Goal: Task Accomplishment & Management: Manage account settings

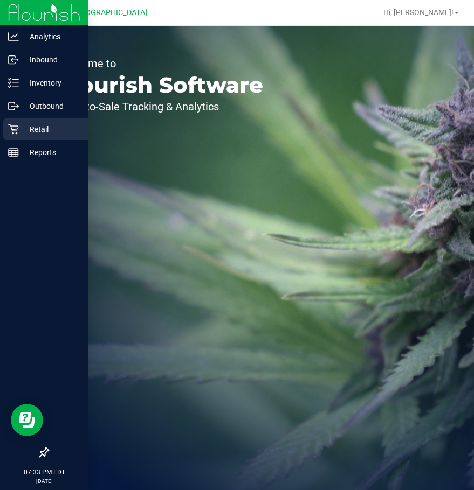
click at [11, 127] on icon at bounding box center [13, 129] width 10 height 10
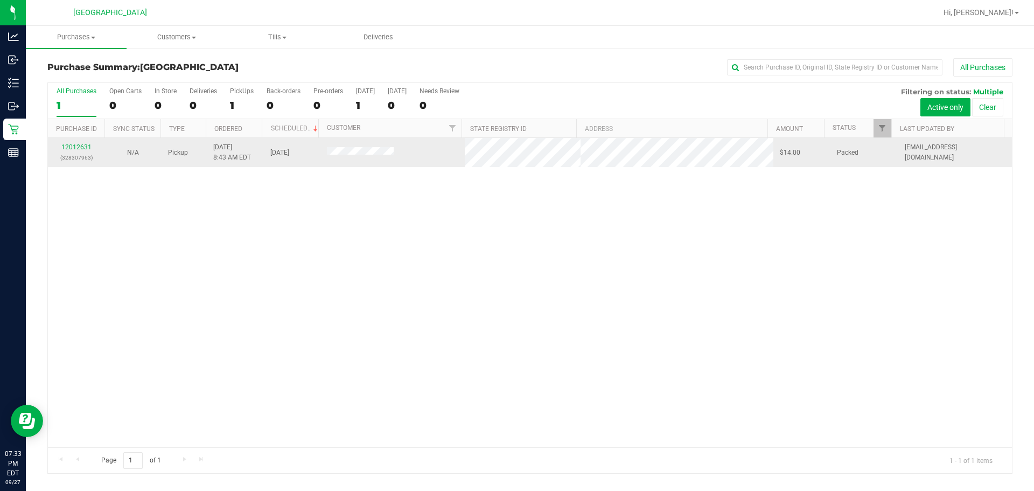
click at [345, 147] on span at bounding box center [360, 152] width 67 height 11
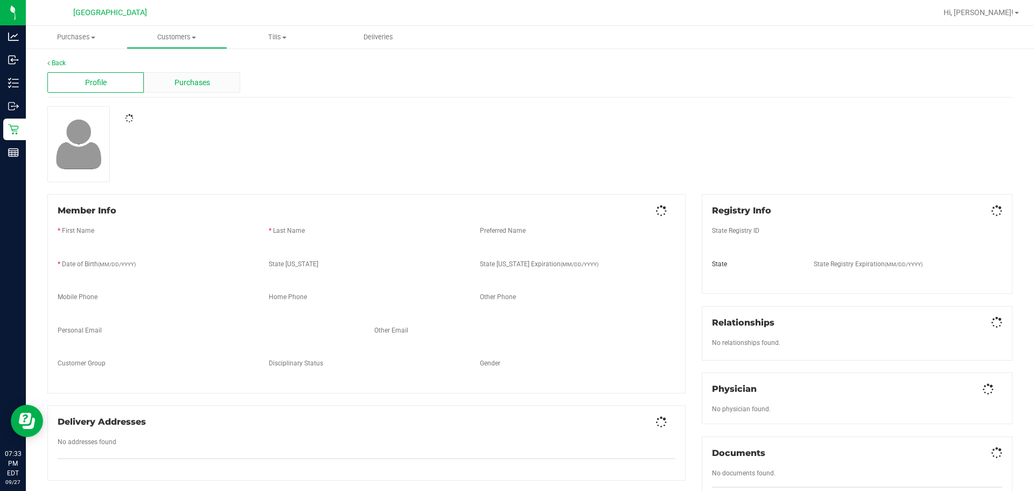
click at [190, 86] on span "Purchases" at bounding box center [193, 82] width 36 height 11
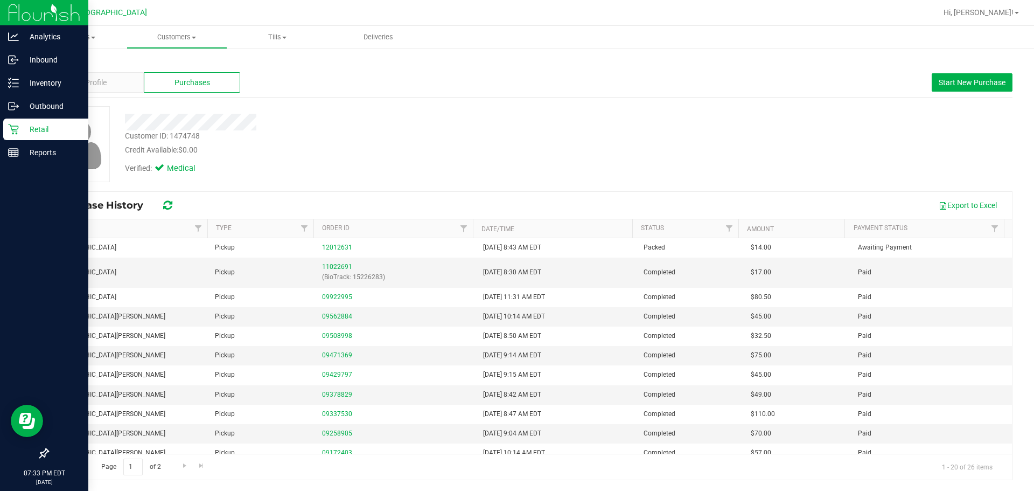
click at [20, 132] on p "Retail" at bounding box center [51, 129] width 65 height 13
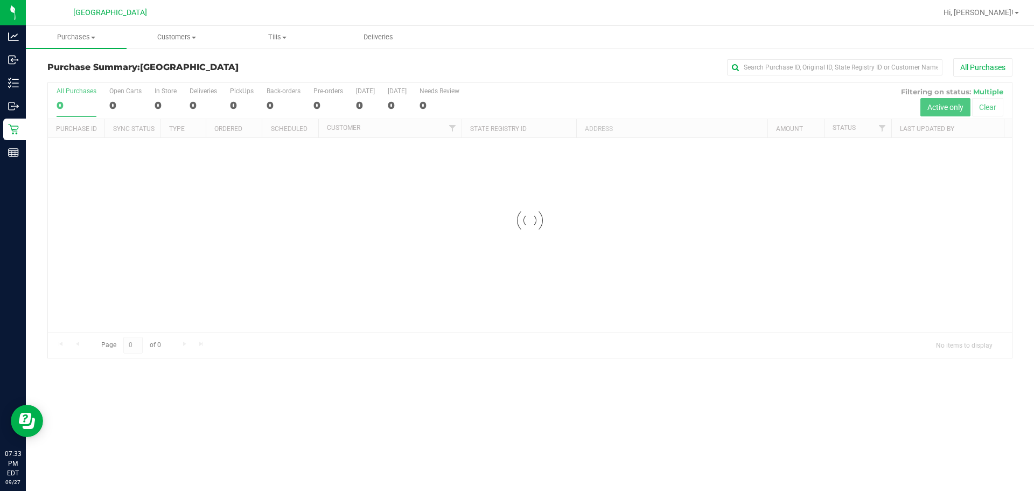
click at [313, 75] on div "Purchase Summary: [GEOGRAPHIC_DATA] All Purchases" at bounding box center [529, 70] width 965 height 24
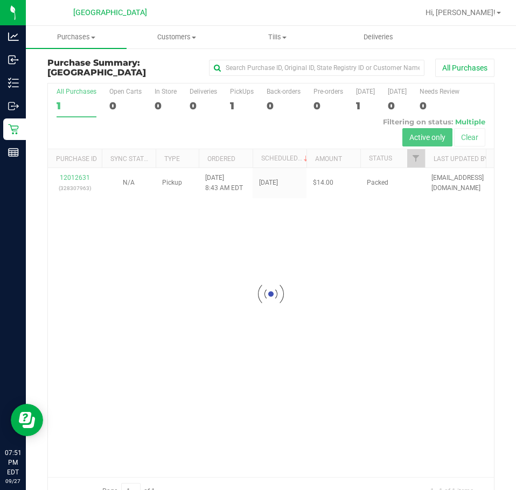
click at [212, 135] on div at bounding box center [271, 293] width 446 height 421
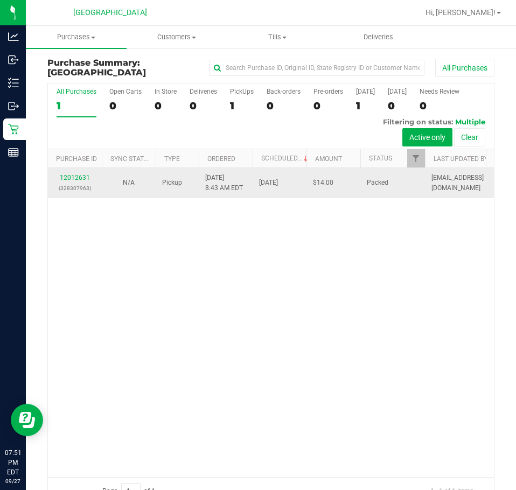
click at [229, 192] on td "[DATE] 8:43 AM EDT" at bounding box center [226, 183] width 54 height 30
click at [220, 193] on td "[DATE] 8:43 AM EDT" at bounding box center [226, 183] width 54 height 30
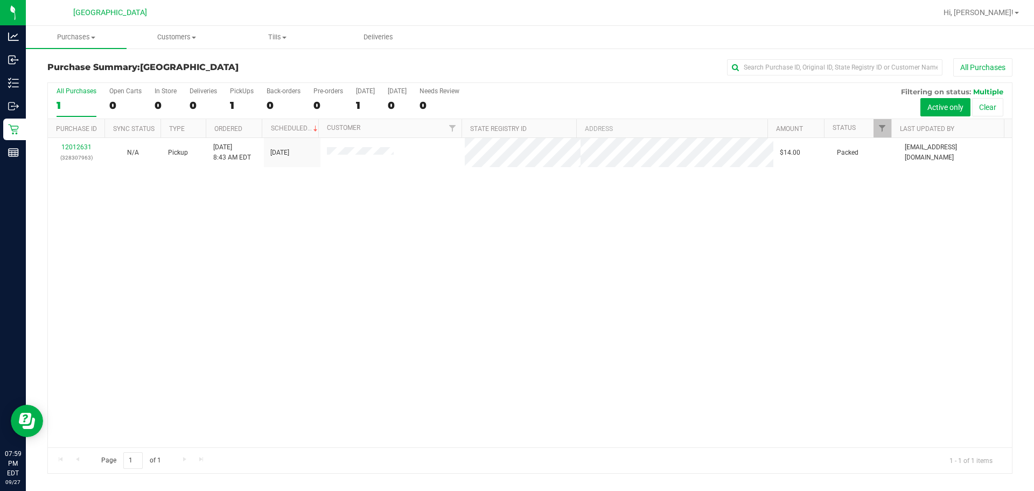
click at [259, 207] on div "12012631 (328307963) N/A Pickup [DATE] 8:43 AM EDT 9/27/2025 $14.00 Packed [EMA…" at bounding box center [530, 292] width 964 height 309
click at [266, 41] on span "Tills" at bounding box center [278, 37] width 100 height 10
click at [473, 298] on div "12012631 (328307963) N/A Pickup [DATE] 8:43 AM EDT 9/27/2025 $14.00 Packed [EMA…" at bounding box center [530, 292] width 964 height 309
click at [302, 43] on uib-tab-heading "Tills Manage tills Reconcile e-payments" at bounding box center [277, 37] width 101 height 23
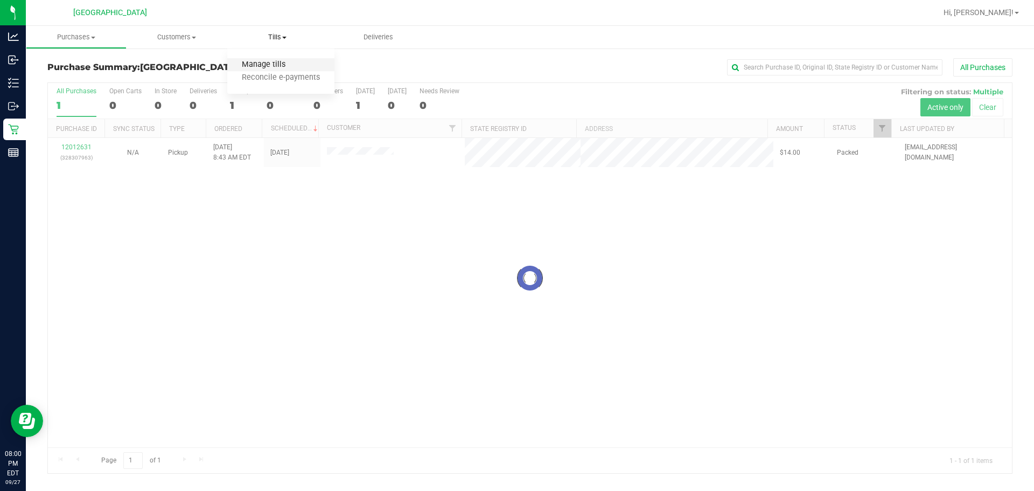
click at [293, 61] on span "Manage tills" at bounding box center [263, 64] width 73 height 9
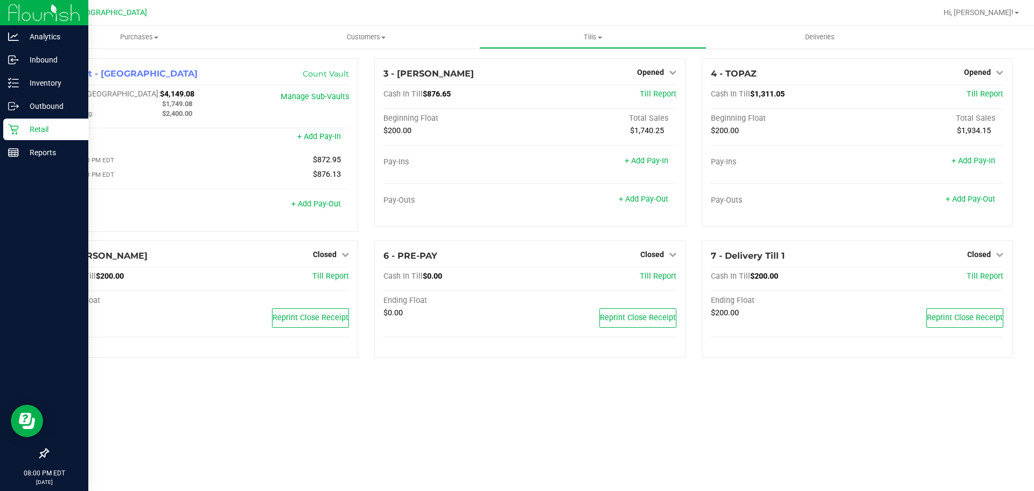
click at [19, 131] on p "Retail" at bounding box center [51, 129] width 65 height 13
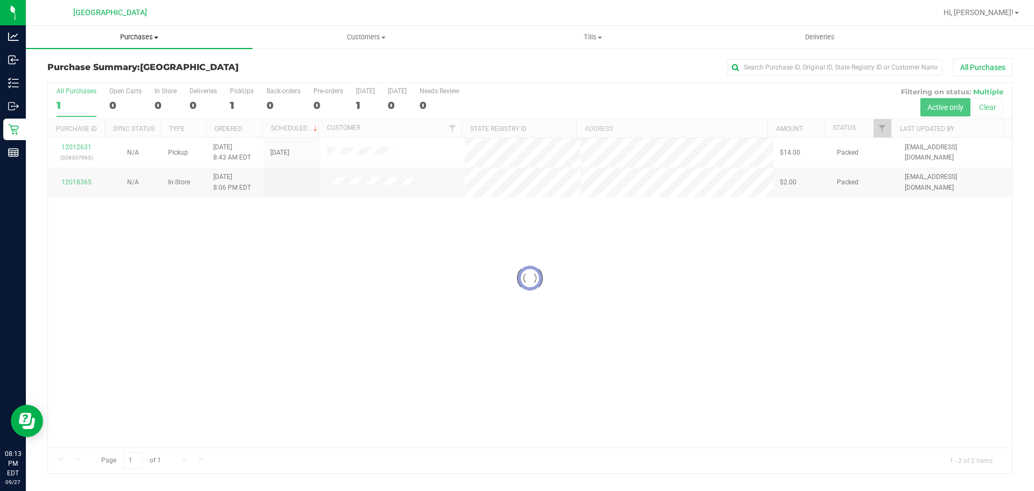
click at [137, 29] on uib-tab-heading "Purchases Summary of purchases Fulfillment All purchases" at bounding box center [139, 37] width 227 height 23
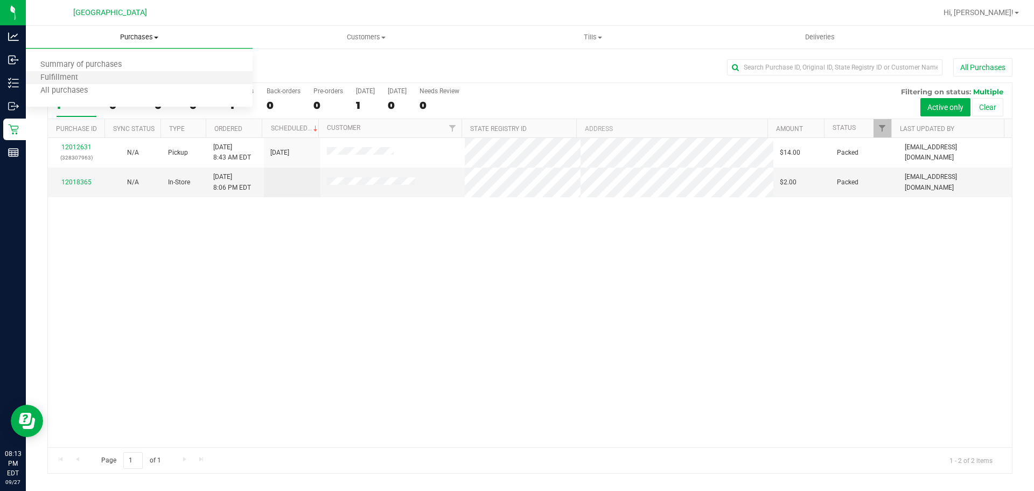
click at [112, 73] on li "Fulfillment" at bounding box center [139, 78] width 227 height 13
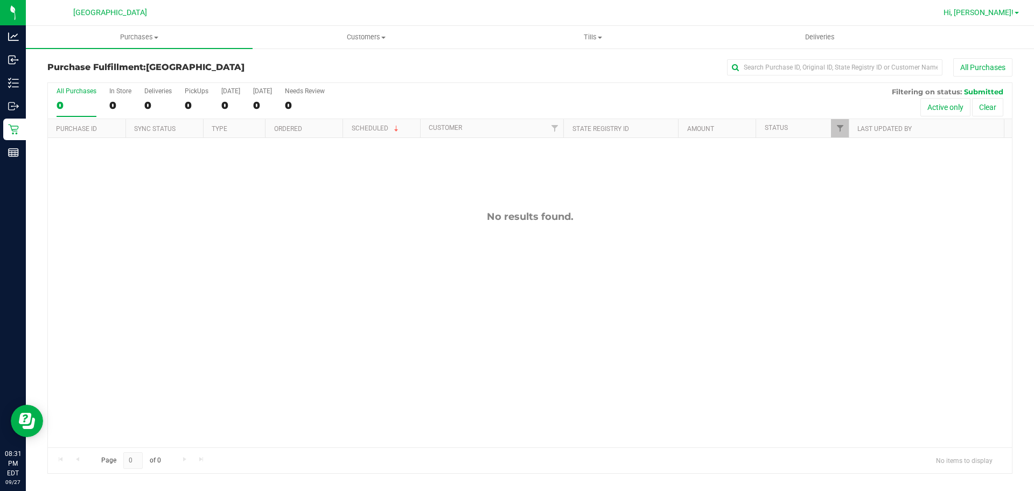
click at [473, 11] on span "Hi, [PERSON_NAME]!" at bounding box center [979, 12] width 70 height 9
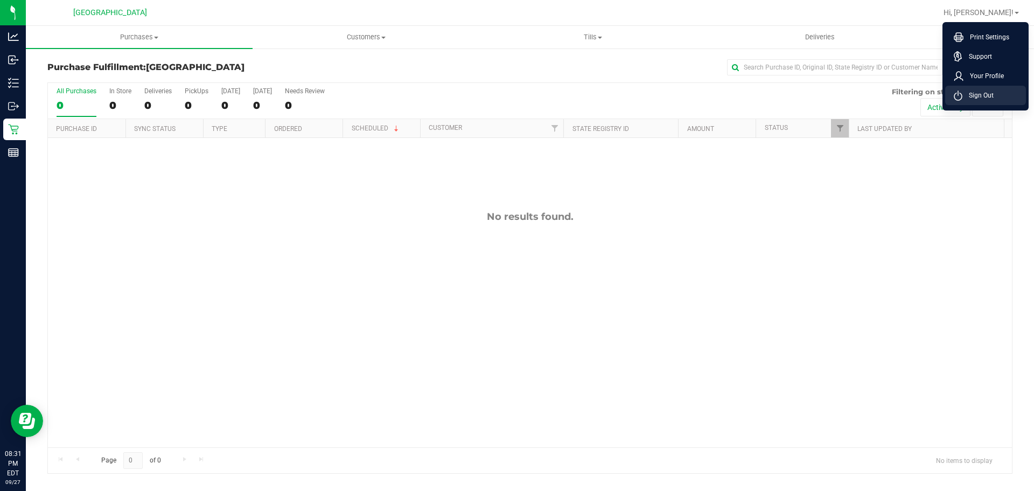
click at [473, 93] on span "Sign Out" at bounding box center [978, 95] width 31 height 11
